Goal: Information Seeking & Learning: Learn about a topic

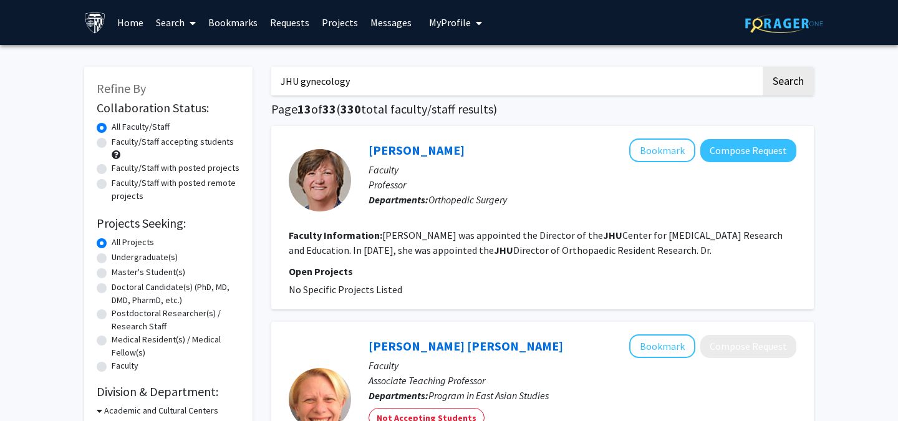
scroll to position [608, 0]
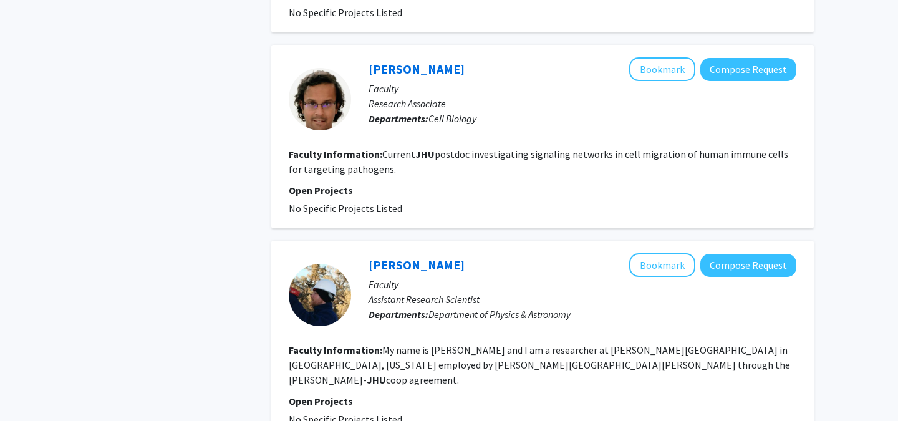
scroll to position [1905, 0]
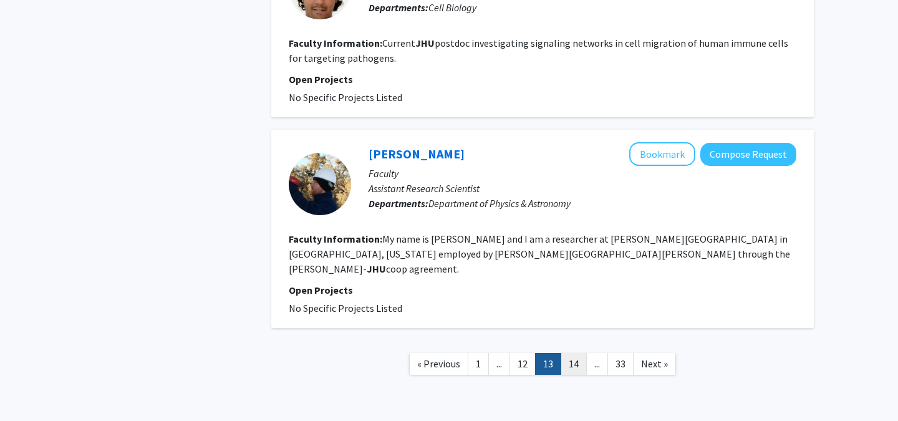
click at [574, 353] on link "14" at bounding box center [573, 364] width 26 height 22
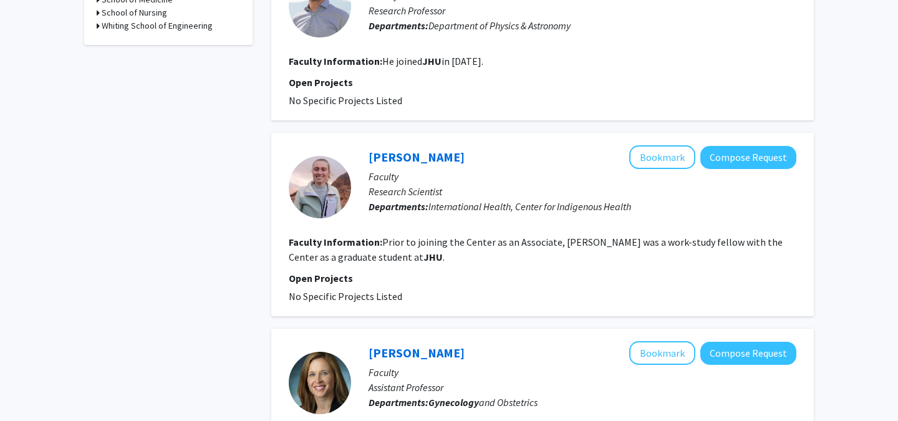
scroll to position [617, 0]
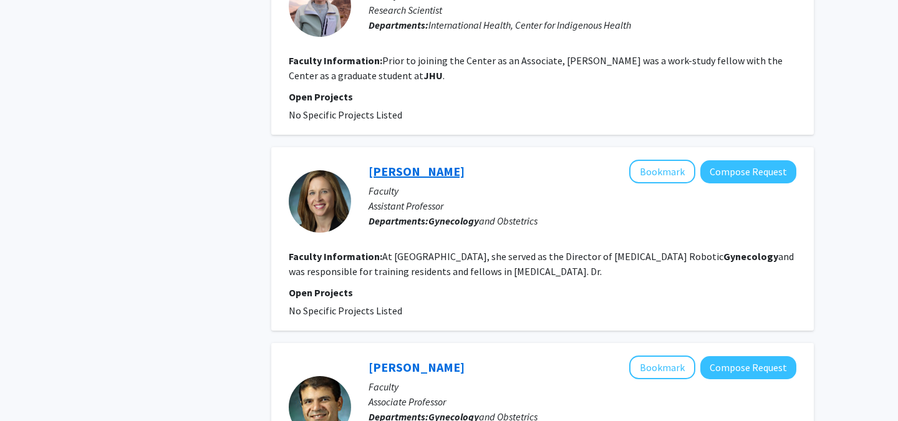
scroll to position [797, 0]
click at [232, 233] on div "Refine By Collaboration Status: Collaboration Status All Faculty/Staff Collabor…" at bounding box center [168, 376] width 187 height 2239
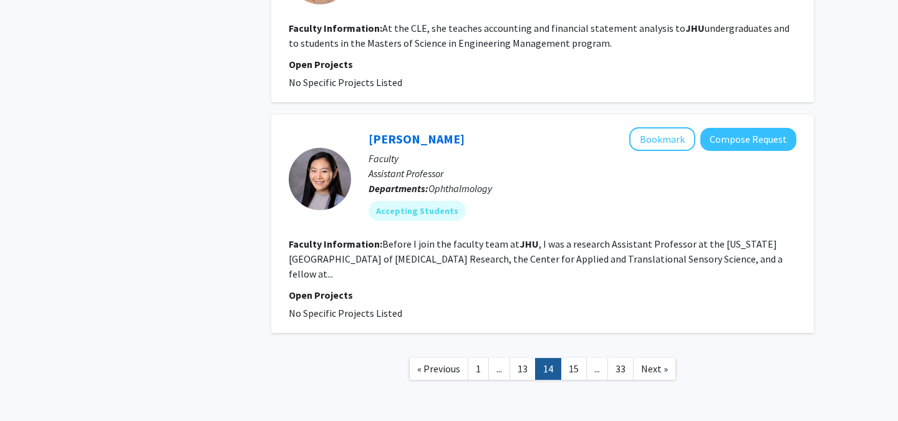
scroll to position [1896, 0]
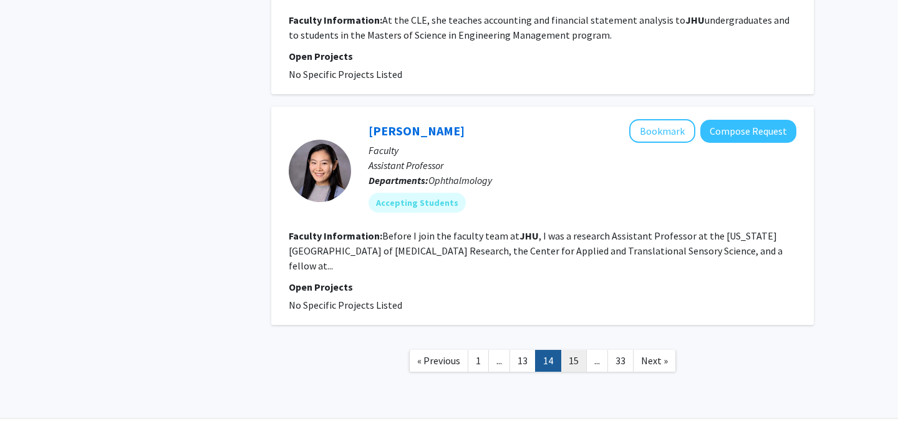
click at [572, 350] on link "15" at bounding box center [573, 361] width 26 height 22
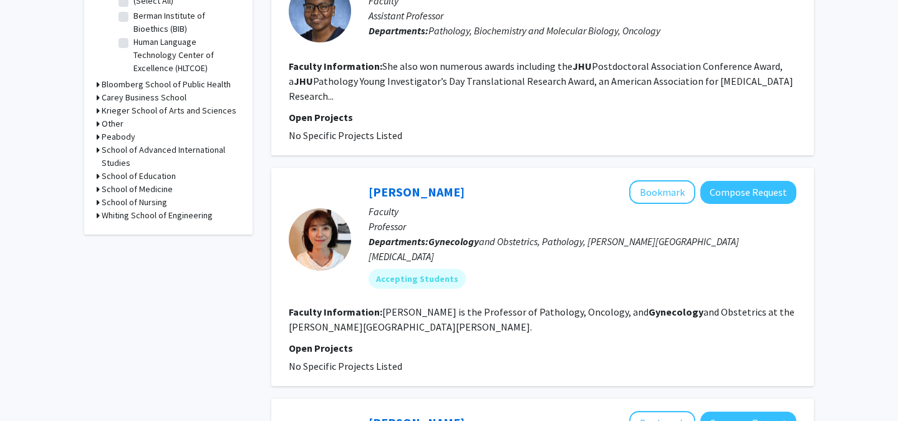
scroll to position [428, 0]
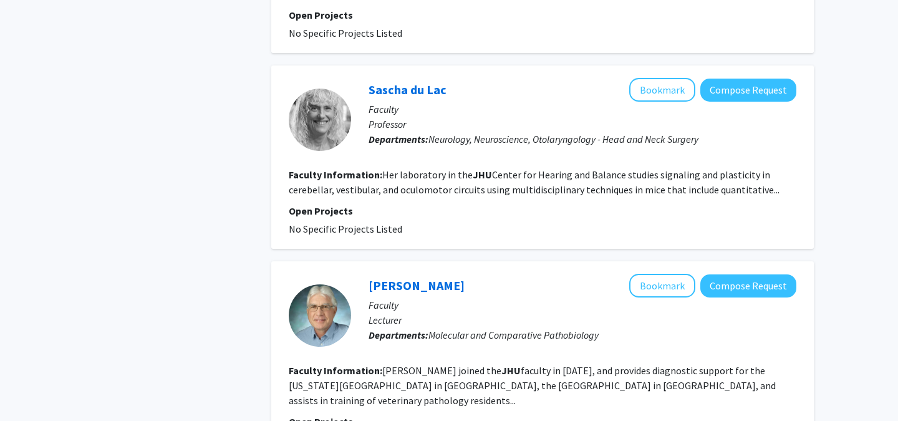
scroll to position [1879, 0]
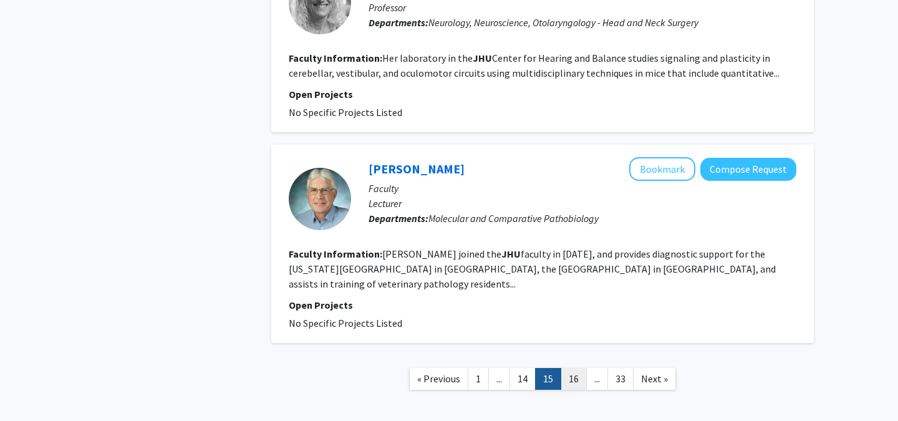
click at [575, 368] on link "16" at bounding box center [573, 379] width 26 height 22
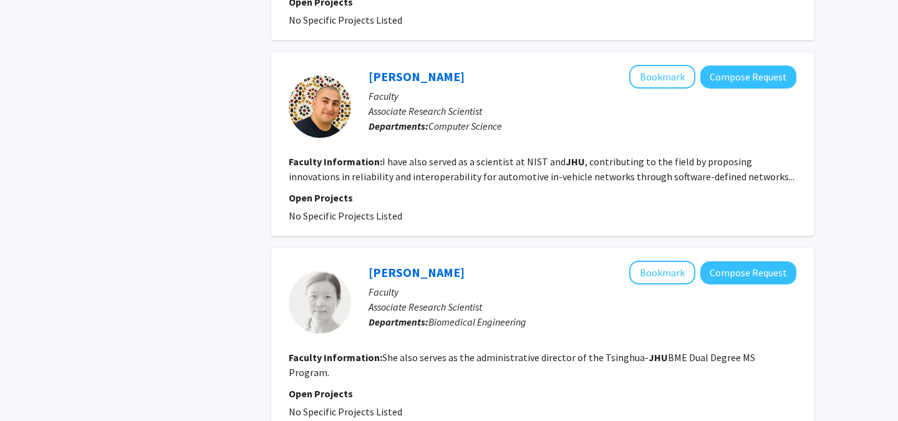
scroll to position [1962, 0]
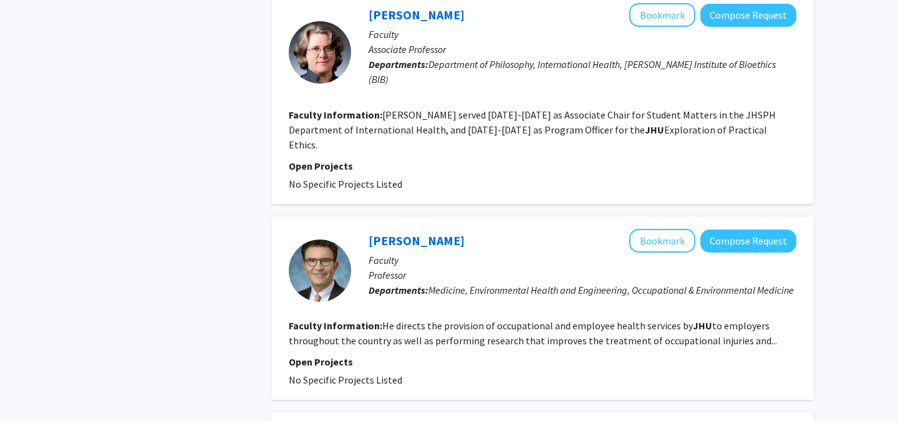
scroll to position [1418, 0]
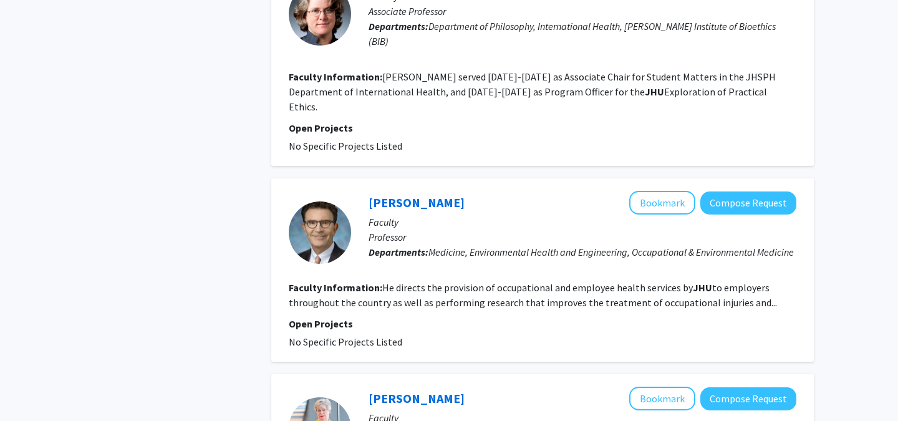
scroll to position [1454, 0]
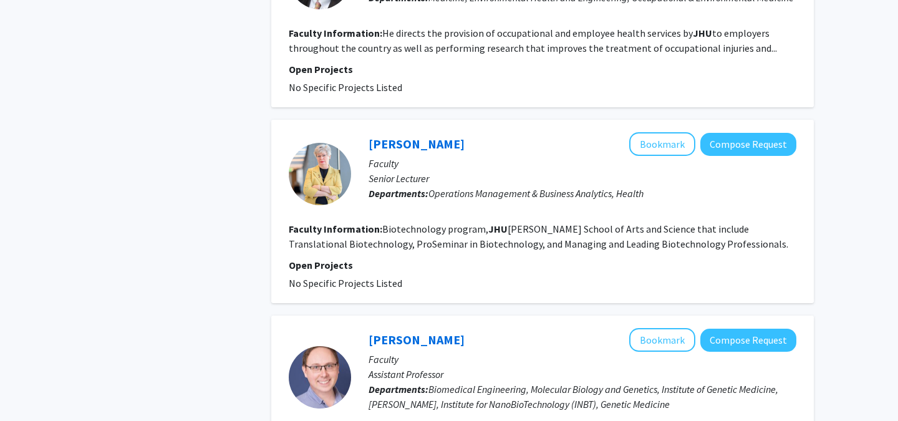
scroll to position [1835, 0]
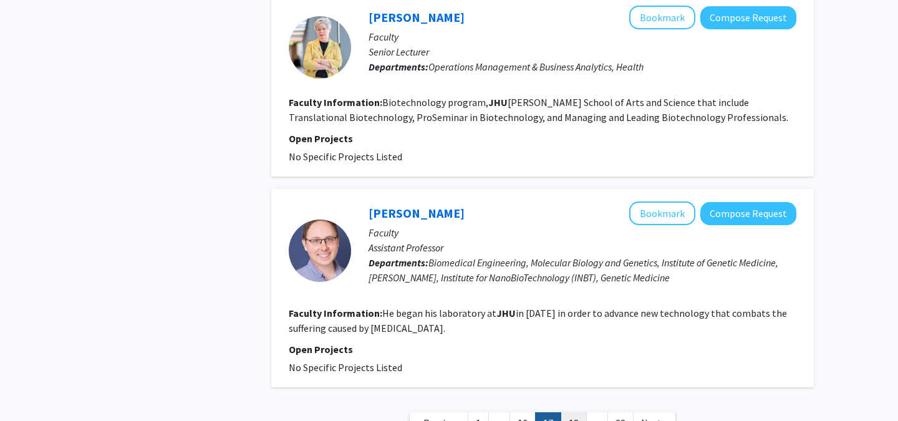
click at [579, 412] on link "18" at bounding box center [573, 423] width 26 height 22
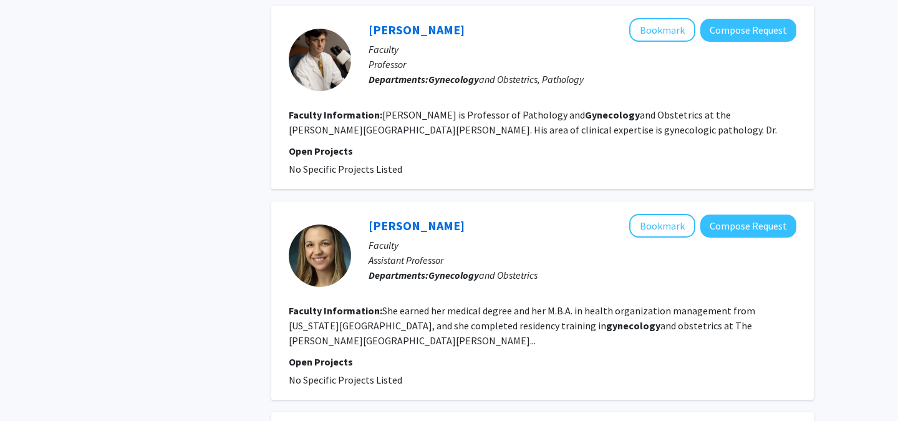
scroll to position [1405, 0]
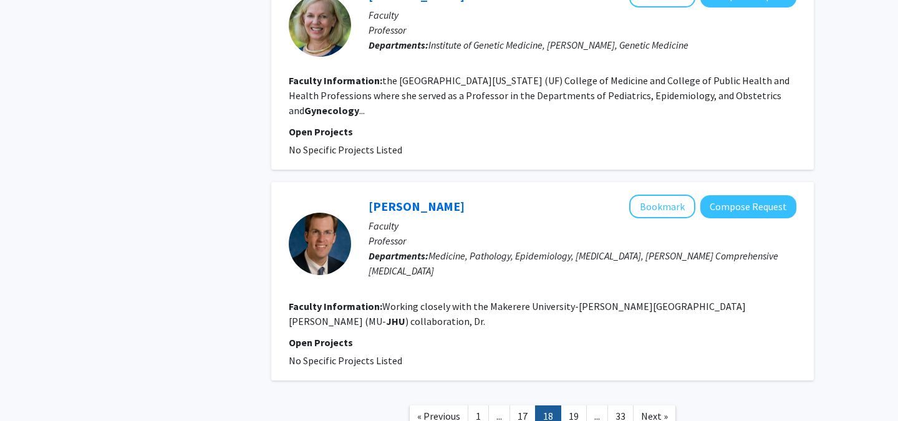
scroll to position [1864, 0]
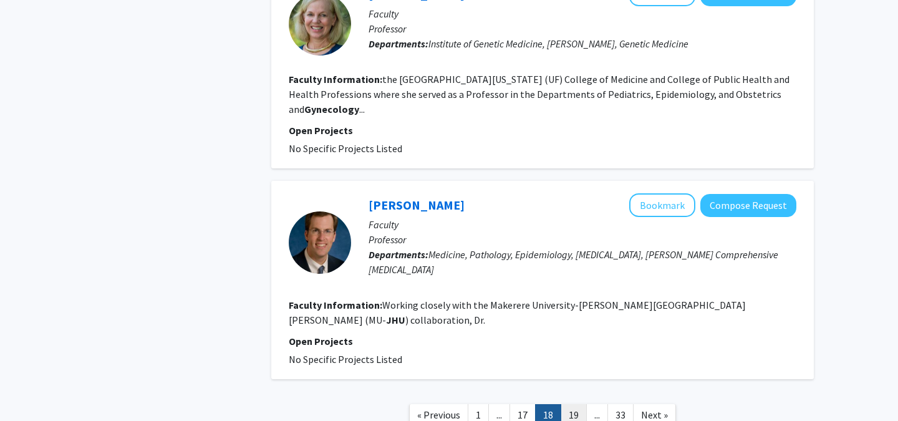
click at [576, 404] on link "19" at bounding box center [573, 415] width 26 height 22
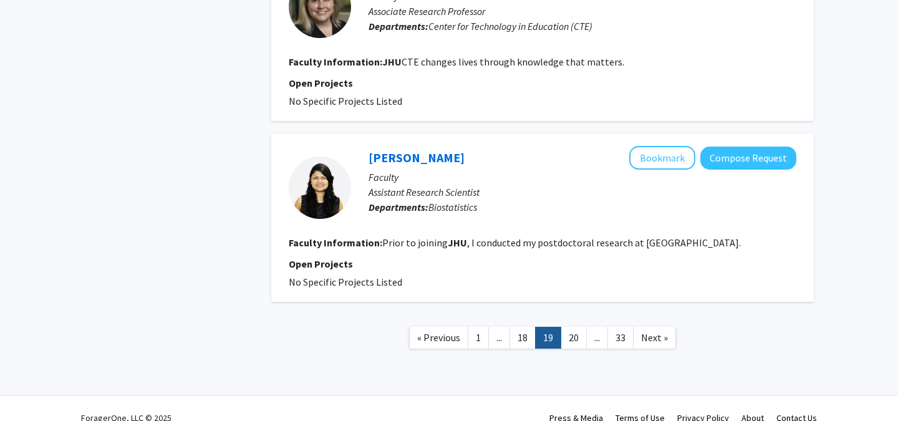
scroll to position [1813, 0]
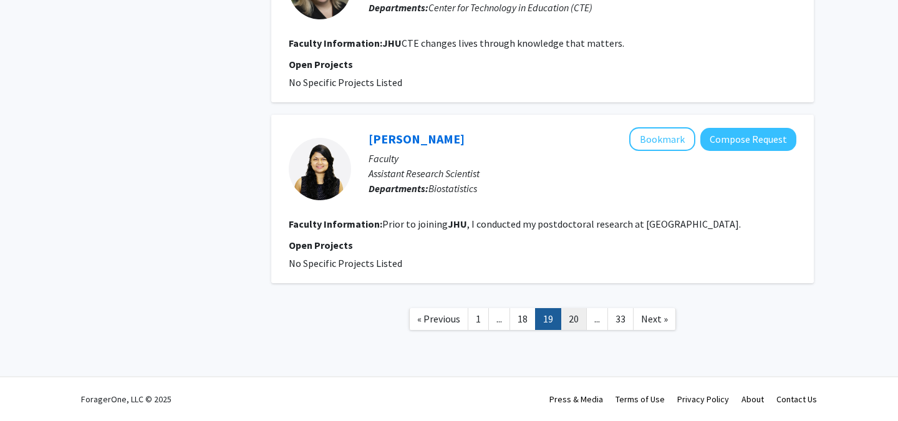
click at [570, 320] on link "20" at bounding box center [573, 319] width 26 height 22
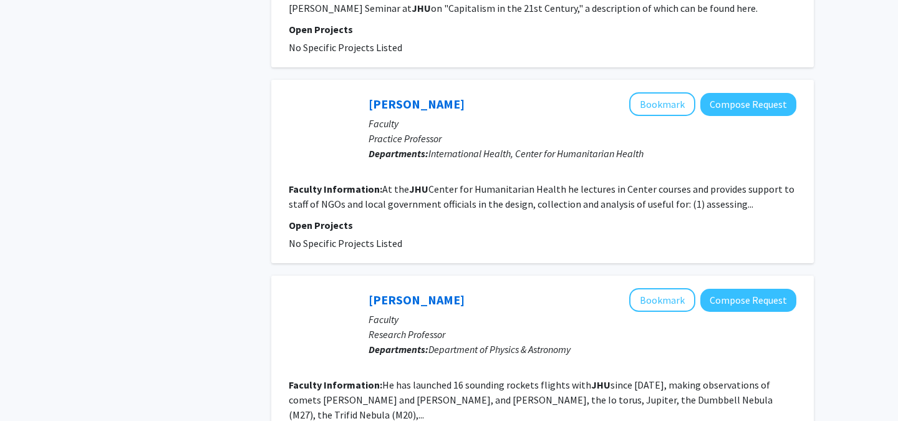
scroll to position [1616, 0]
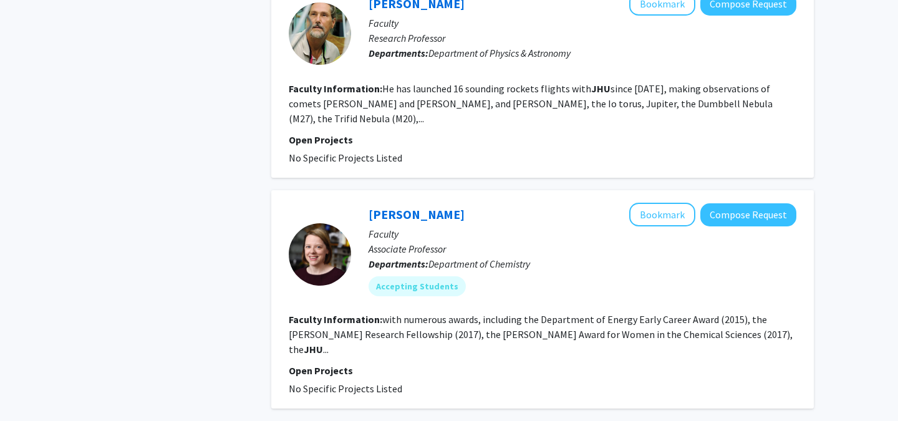
scroll to position [1954, 0]
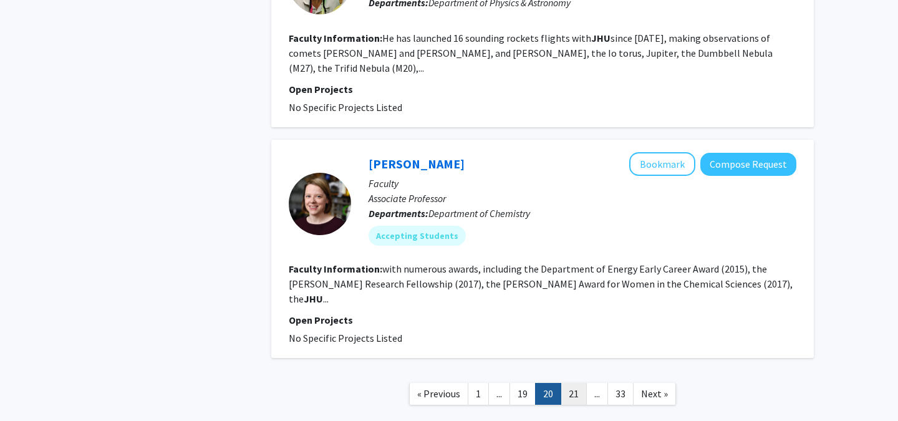
click at [571, 383] on link "21" at bounding box center [573, 394] width 26 height 22
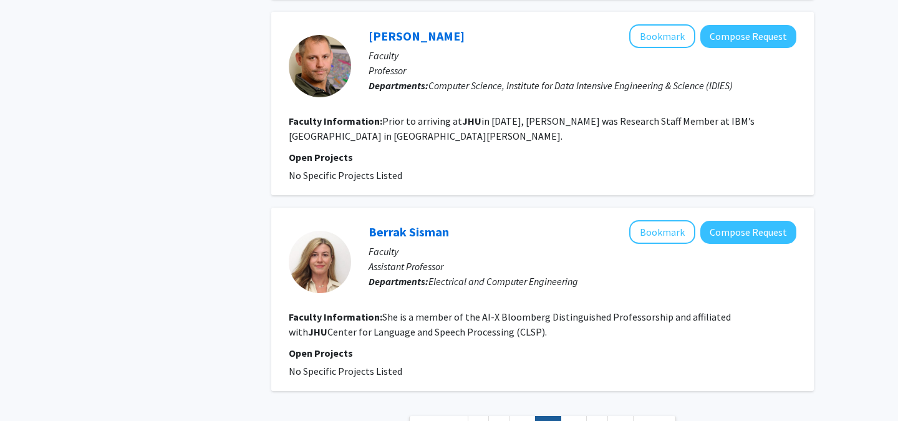
scroll to position [1907, 0]
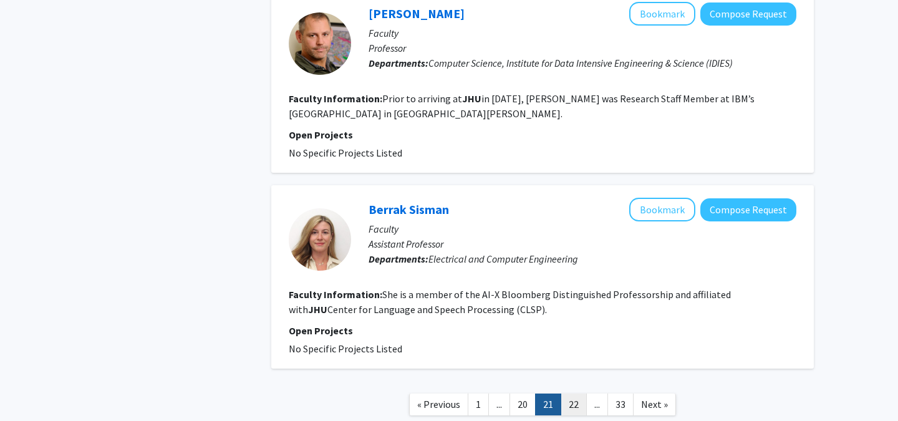
click at [573, 393] on link "22" at bounding box center [573, 404] width 26 height 22
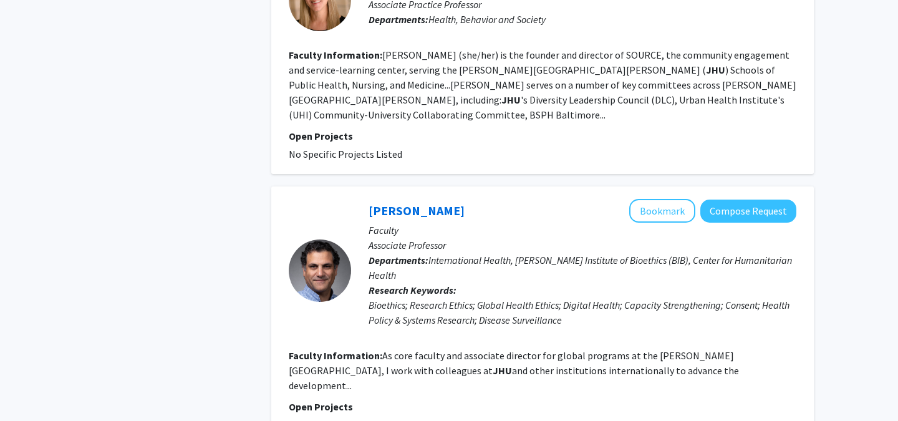
scroll to position [994, 0]
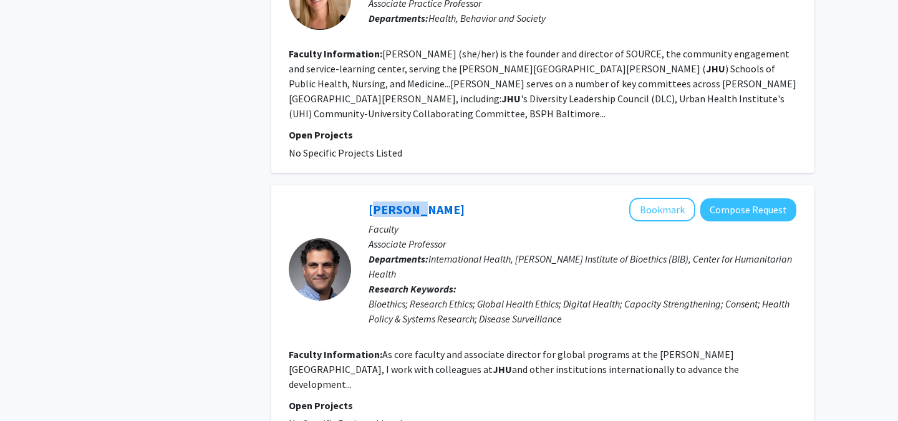
click at [218, 198] on div "Refine By Collaboration Status: Collaboration Status All Faculty/Staff Collabor…" at bounding box center [168, 274] width 187 height 2429
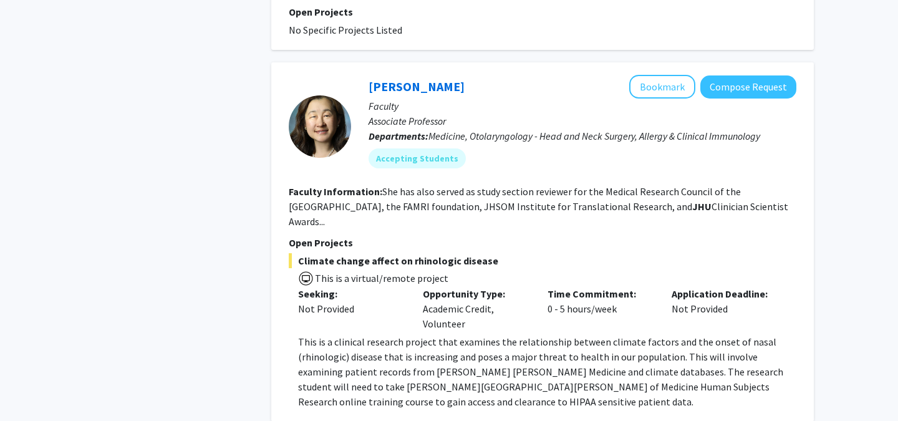
scroll to position [1988, 0]
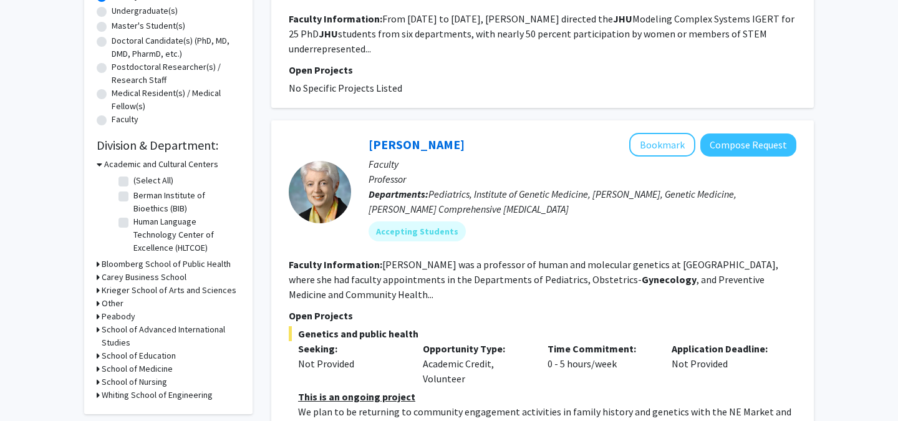
scroll to position [249, 0]
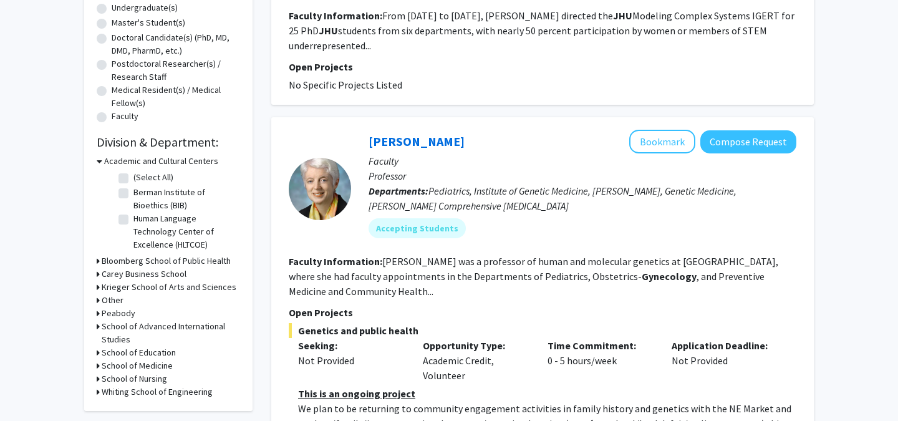
click at [567, 382] on div "Time Commitment: 0 - 5 hours/week" at bounding box center [600, 360] width 125 height 45
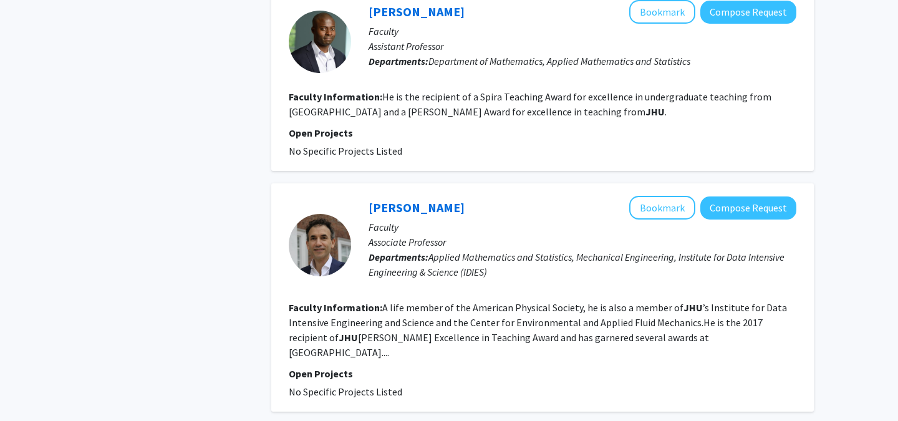
scroll to position [2065, 0]
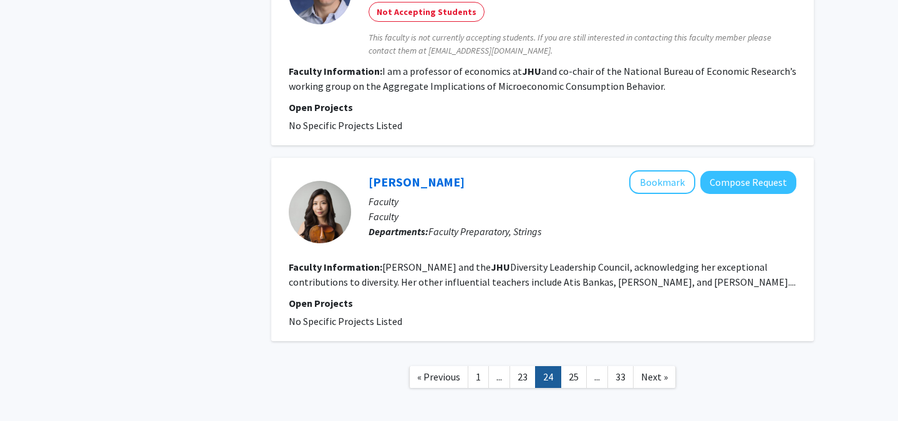
scroll to position [2005, 0]
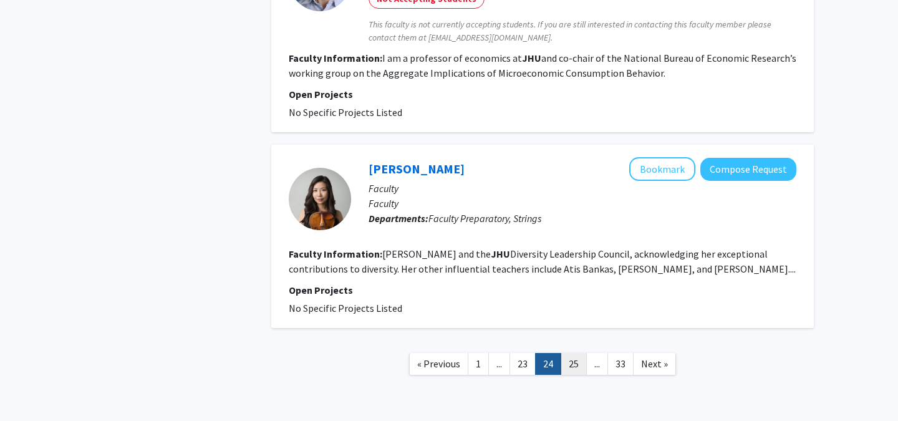
click at [574, 353] on link "25" at bounding box center [573, 364] width 26 height 22
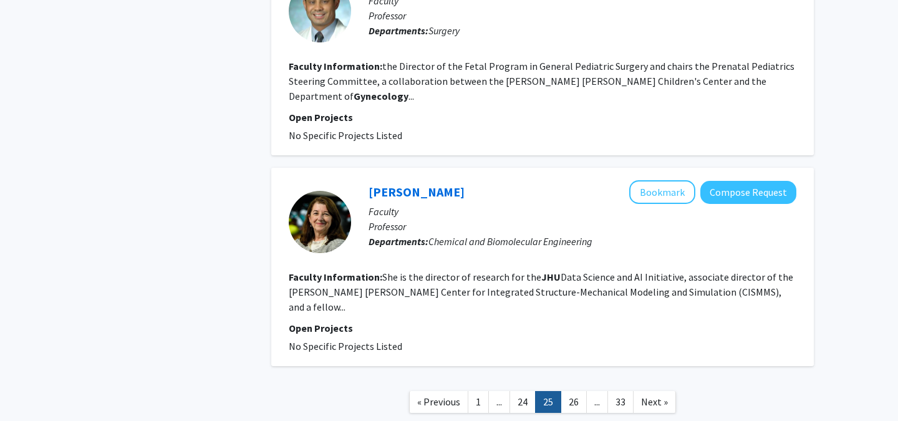
scroll to position [2241, 0]
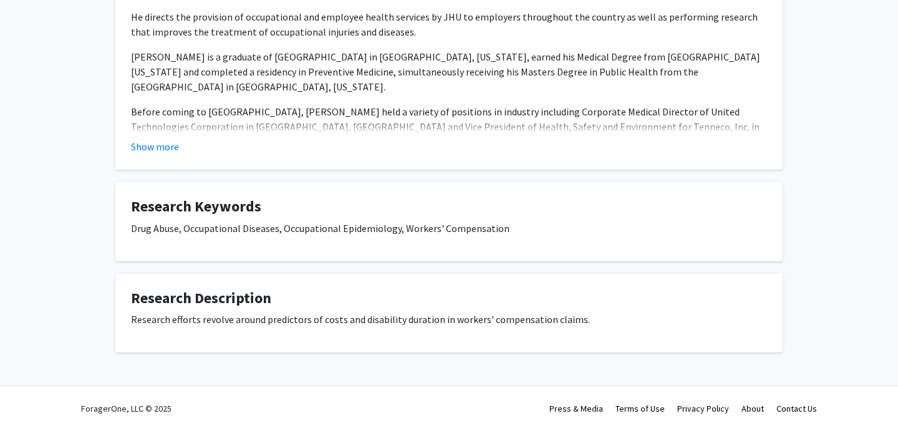
scroll to position [256, 0]
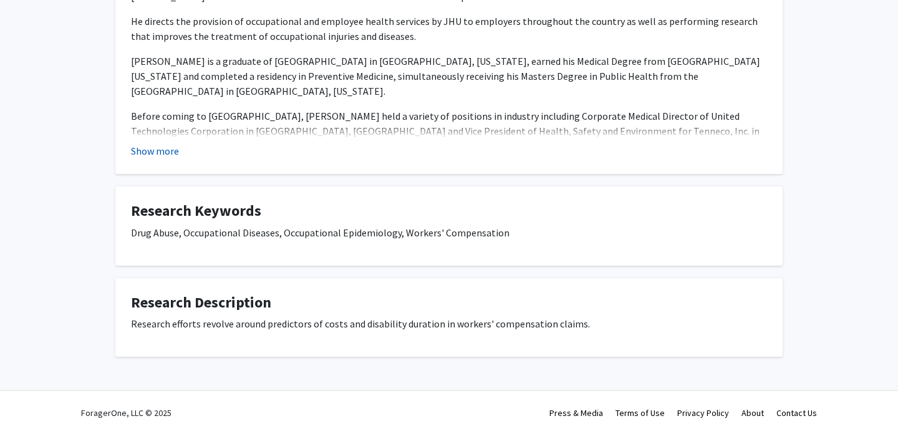
click at [161, 157] on button "Show more" at bounding box center [155, 150] width 48 height 15
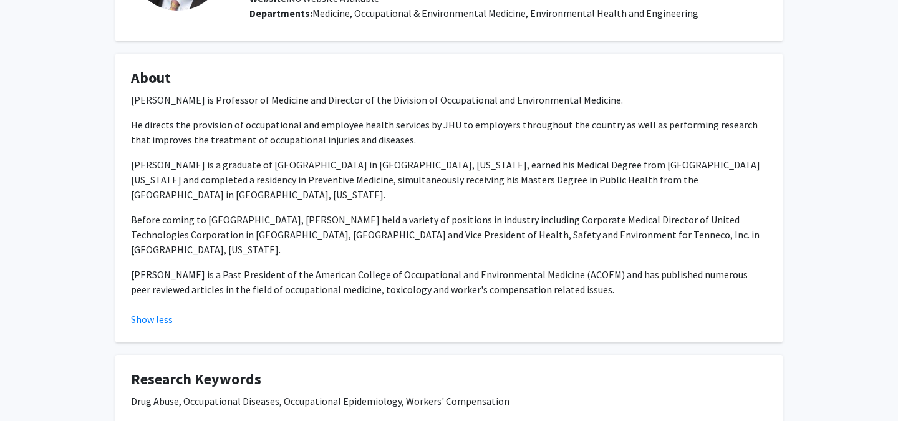
scroll to position [160, 0]
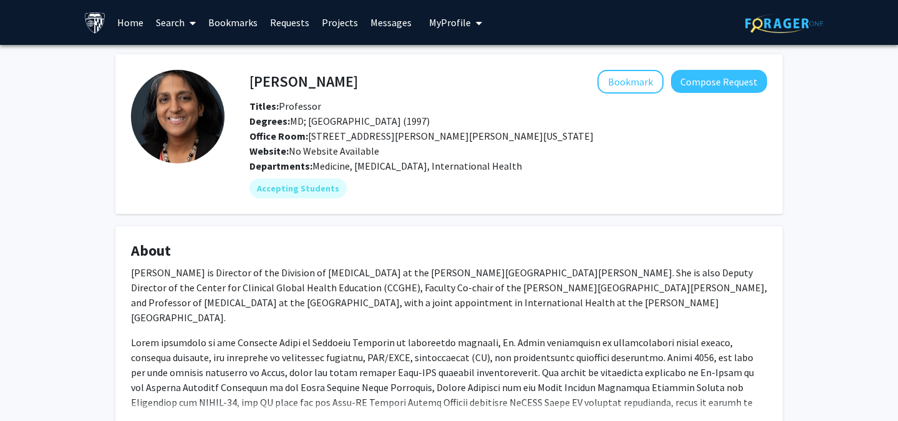
click at [424, 280] on p "Dr. Gupta is Director of the Division of Infectious Diseases at the Johns Hopki…" at bounding box center [449, 295] width 636 height 60
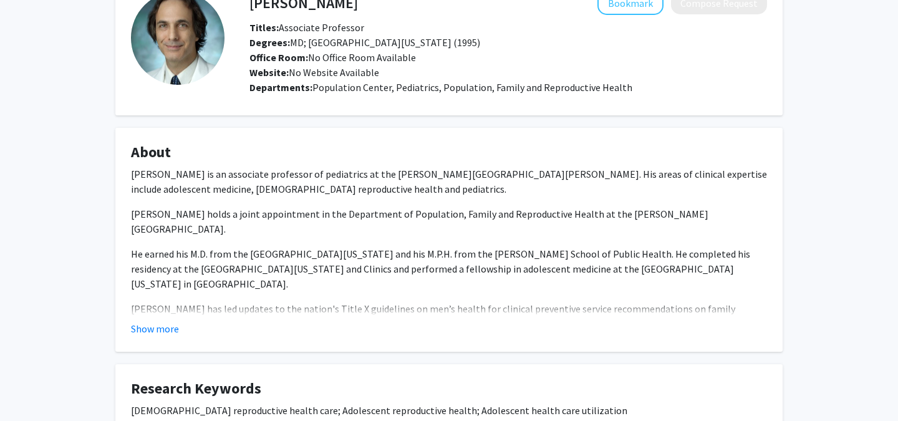
scroll to position [196, 0]
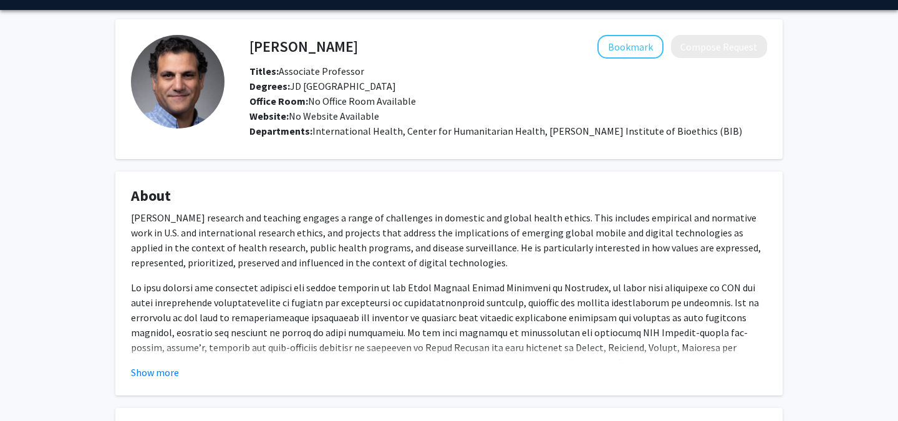
scroll to position [42, 0]
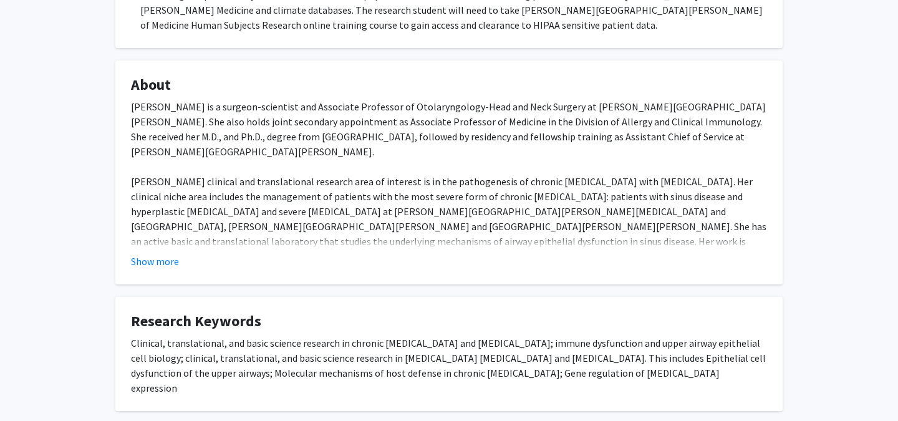
scroll to position [468, 0]
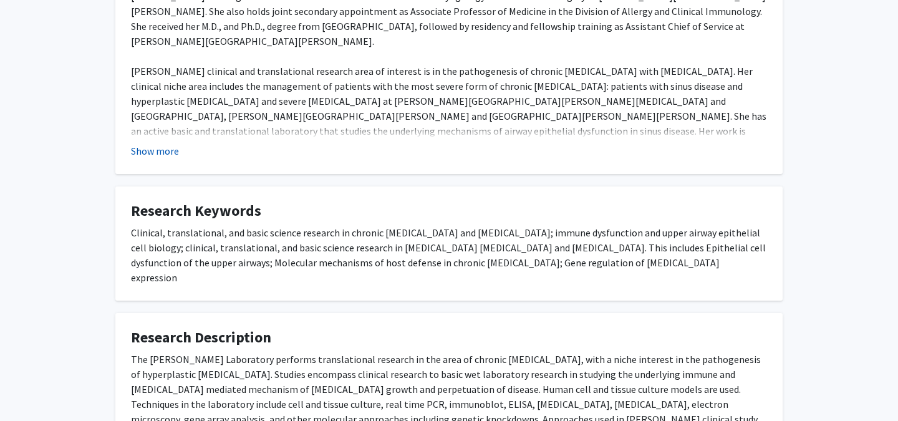
click at [167, 155] on button "Show more" at bounding box center [155, 150] width 48 height 15
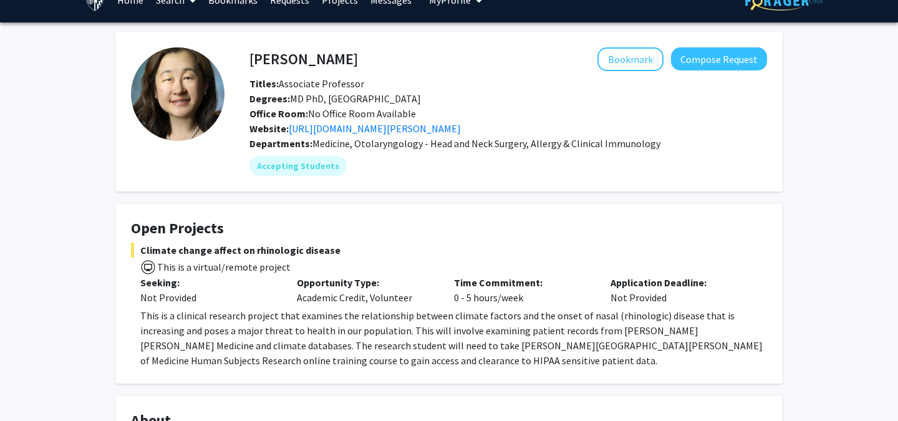
scroll to position [0, 0]
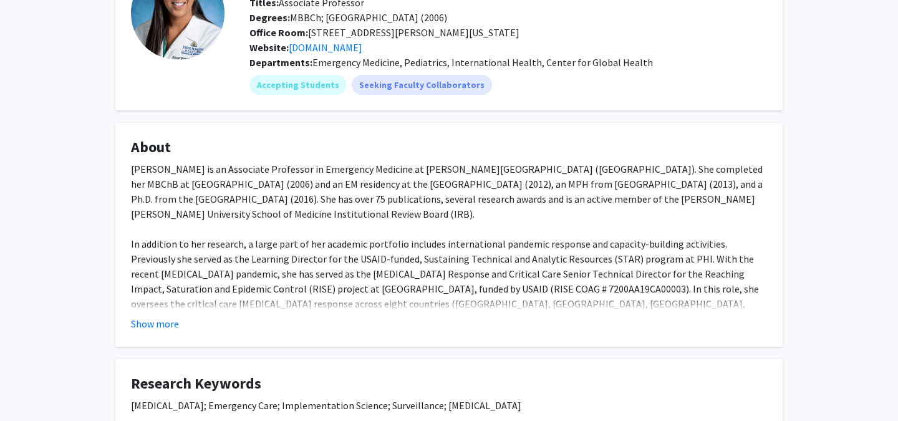
scroll to position [133, 0]
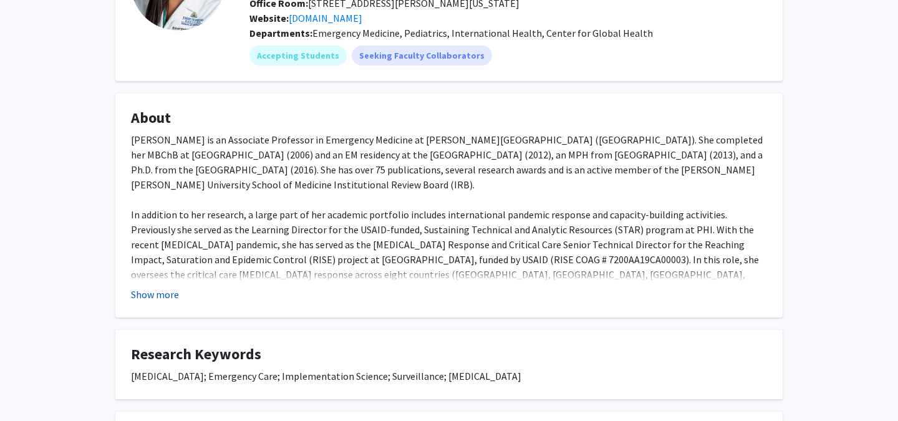
click at [155, 295] on button "Show more" at bounding box center [155, 294] width 48 height 15
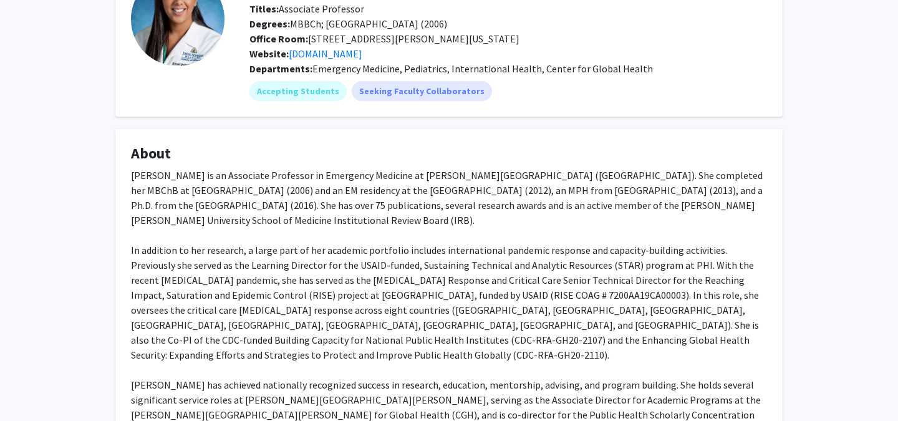
scroll to position [0, 0]
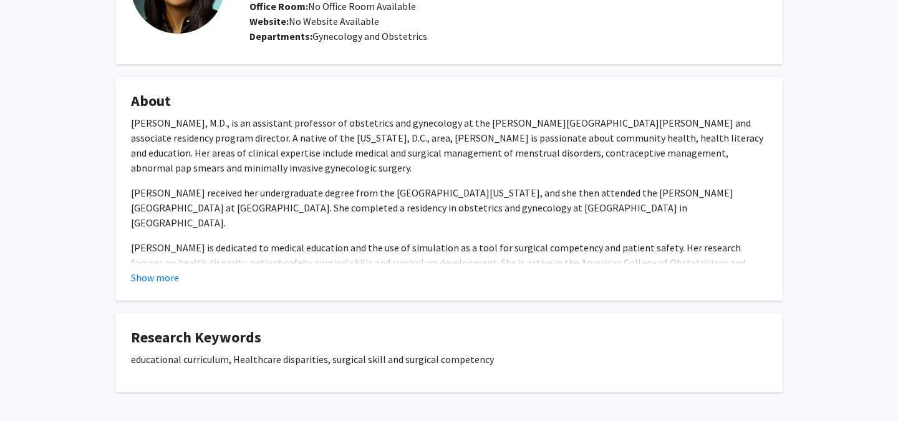
scroll to position [178, 0]
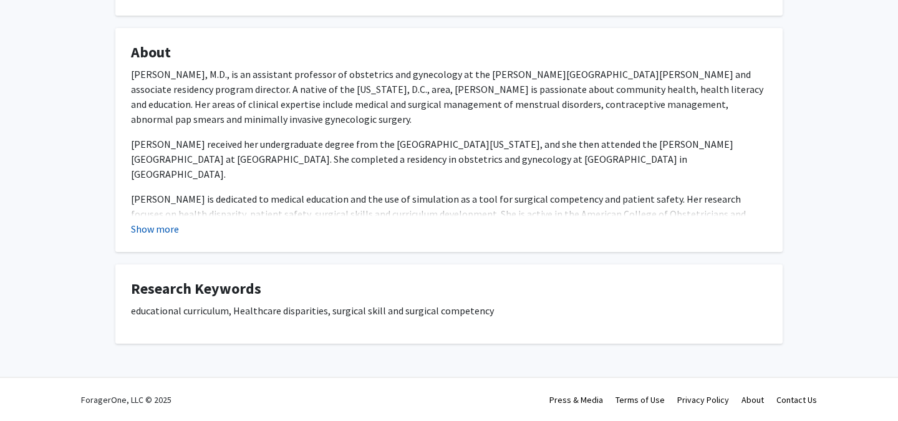
click at [170, 231] on button "Show more" at bounding box center [155, 228] width 48 height 15
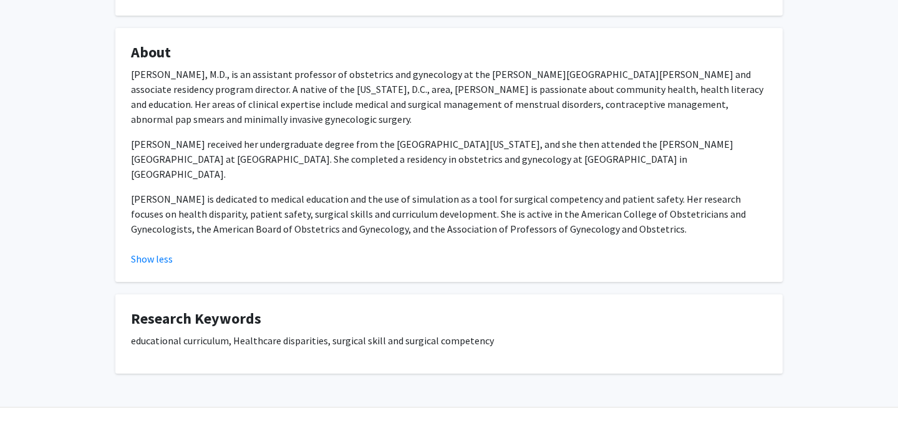
scroll to position [0, 0]
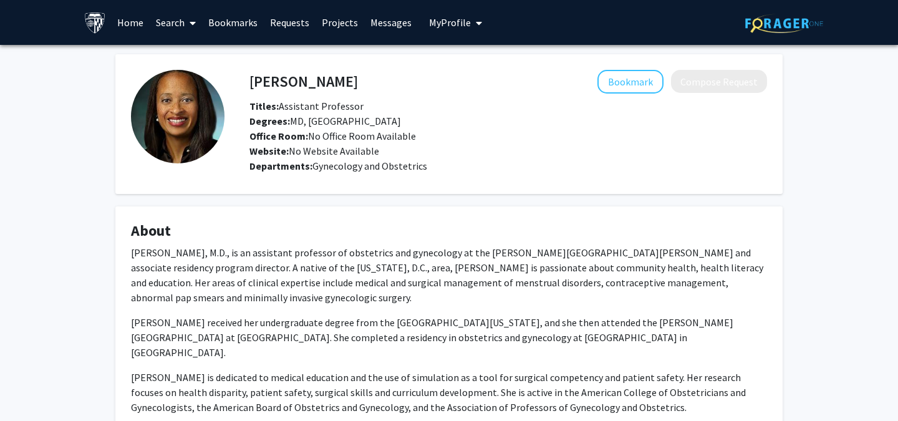
click at [287, 83] on h4 "Francine McLeod" at bounding box center [303, 81] width 108 height 23
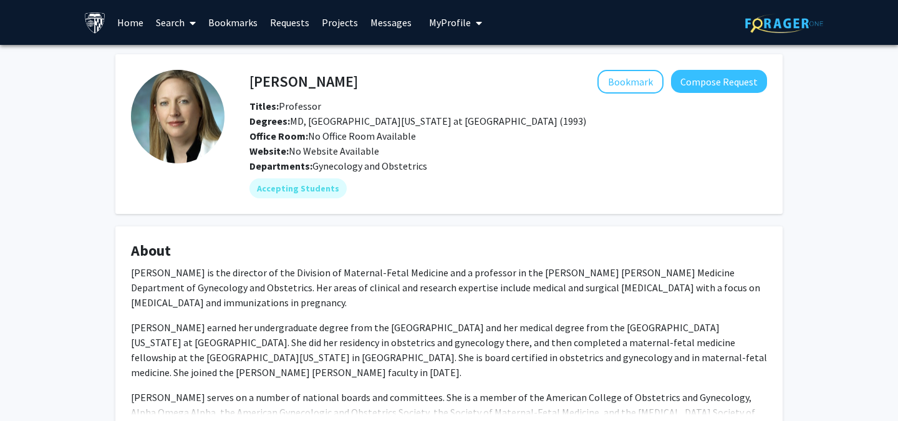
click at [315, 84] on h4 "Jeanne Sheffield" at bounding box center [303, 81] width 108 height 23
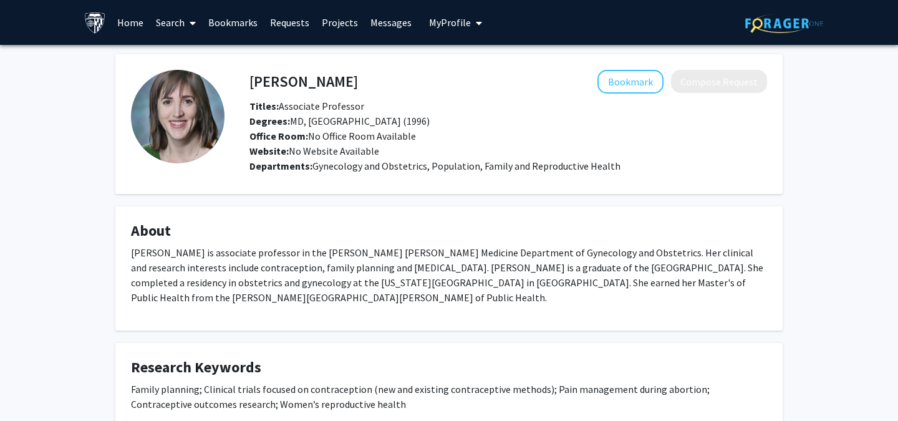
click at [266, 79] on h4 "[PERSON_NAME]" at bounding box center [303, 81] width 108 height 23
click at [266, 79] on h4 "Anne Burke" at bounding box center [303, 81] width 108 height 23
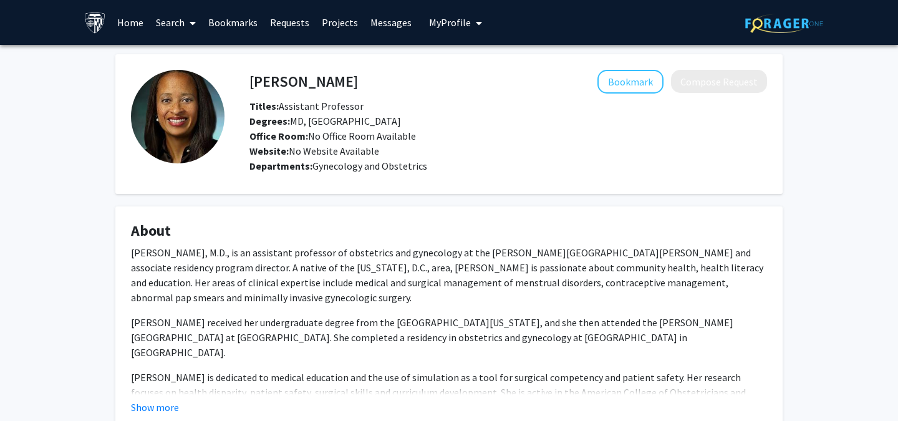
click at [264, 88] on h4 "[PERSON_NAME]" at bounding box center [303, 81] width 108 height 23
click at [264, 88] on h4 "Francine McLeod" at bounding box center [303, 81] width 108 height 23
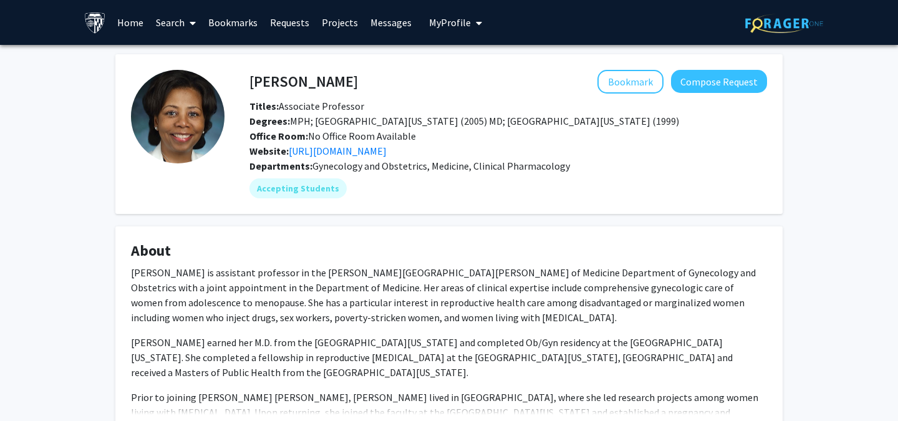
click at [259, 79] on h4 "[PERSON_NAME]" at bounding box center [303, 81] width 108 height 23
